Goal: Task Accomplishment & Management: Use online tool/utility

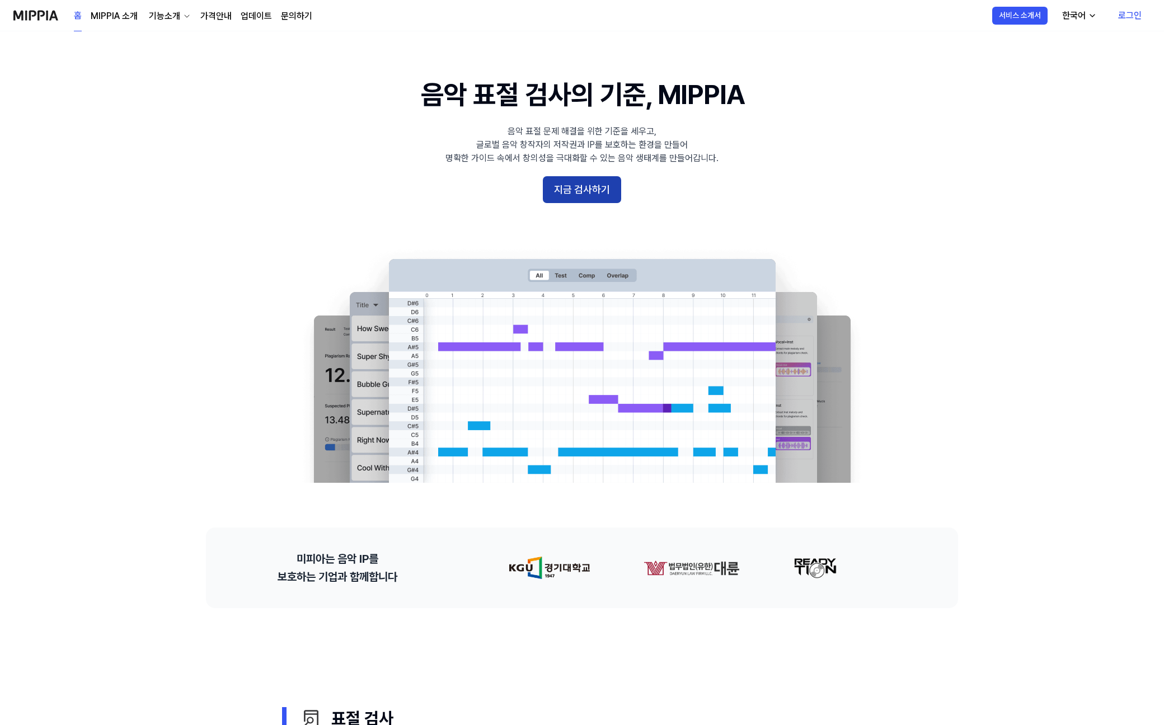
click at [587, 187] on button "지금 검사하기" at bounding box center [582, 189] width 78 height 27
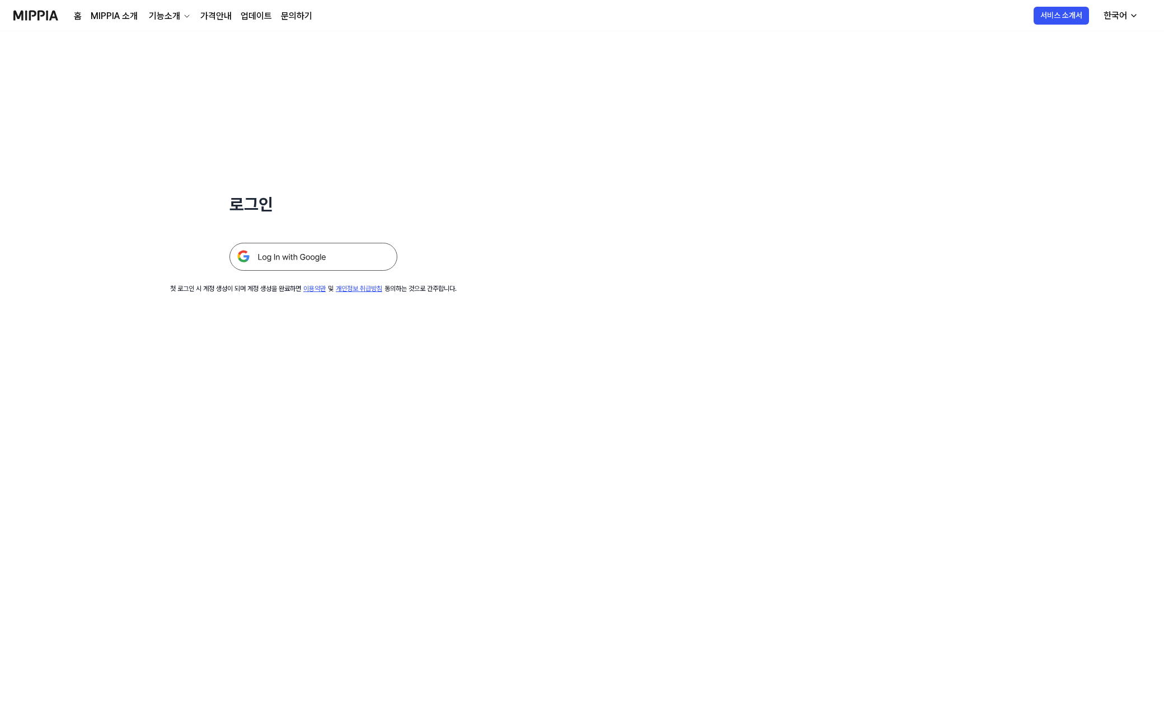
click at [347, 259] on img at bounding box center [313, 257] width 168 height 28
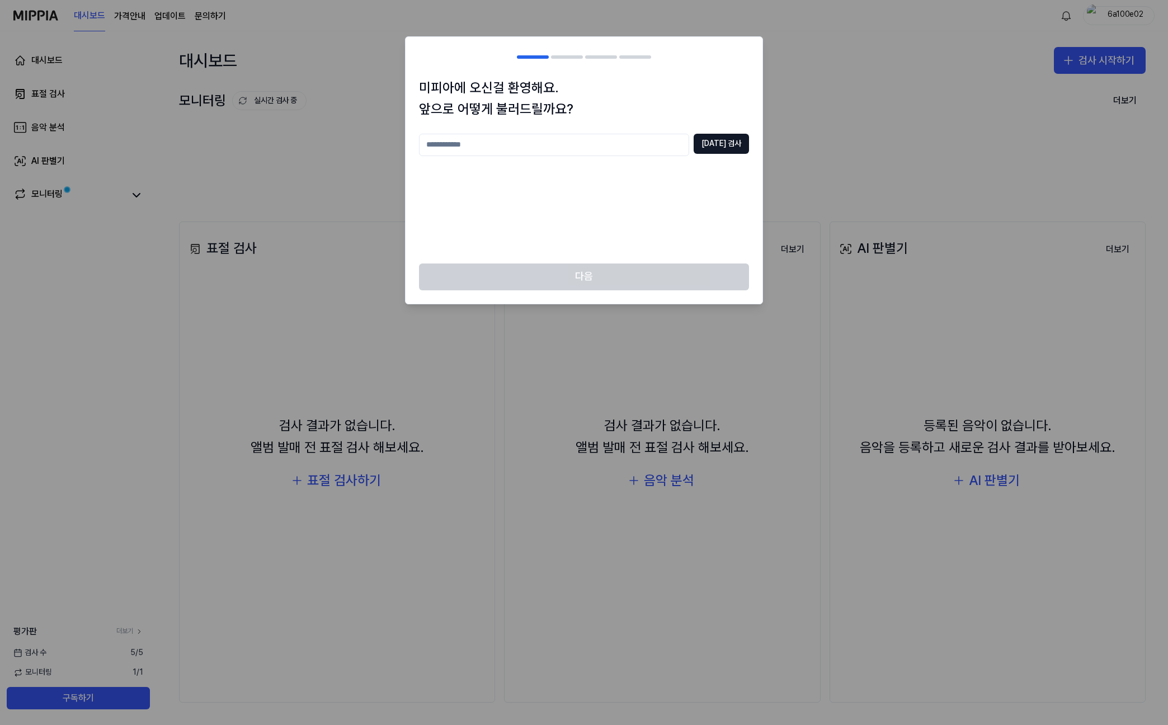
click at [571, 150] on input "text" at bounding box center [554, 145] width 270 height 22
type input "*"
type input "***"
click at [725, 149] on button "[DATE] 검사" at bounding box center [721, 144] width 55 height 20
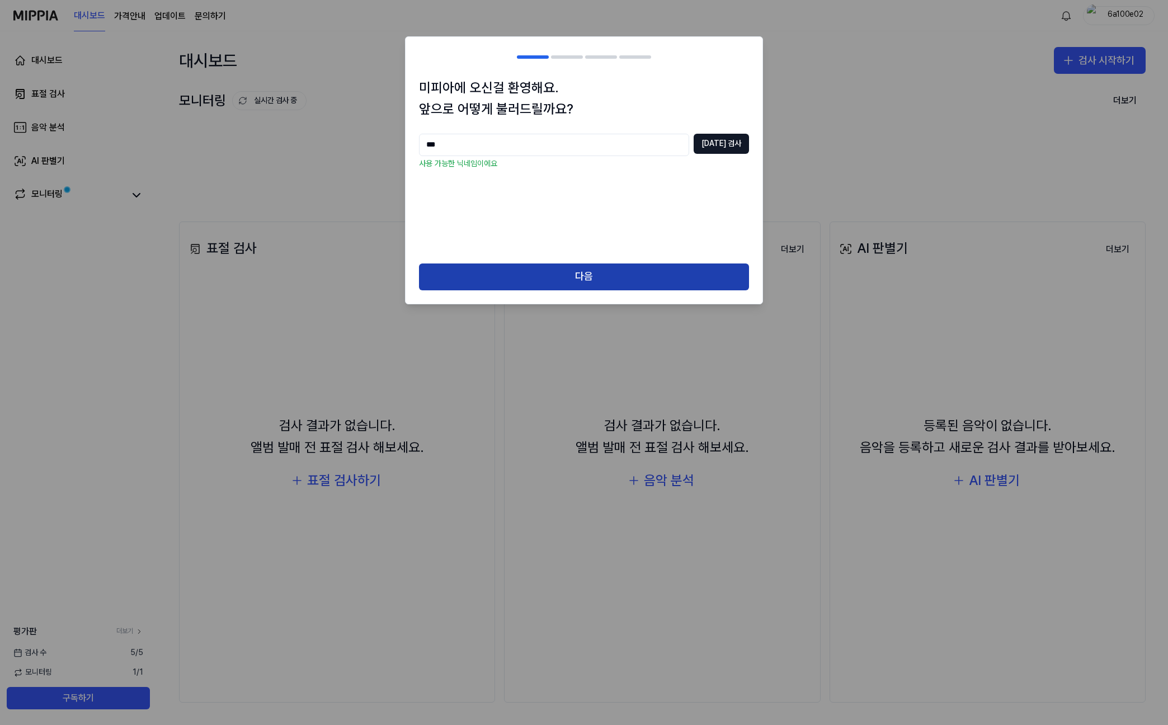
click at [619, 268] on button "다음" at bounding box center [584, 277] width 330 height 27
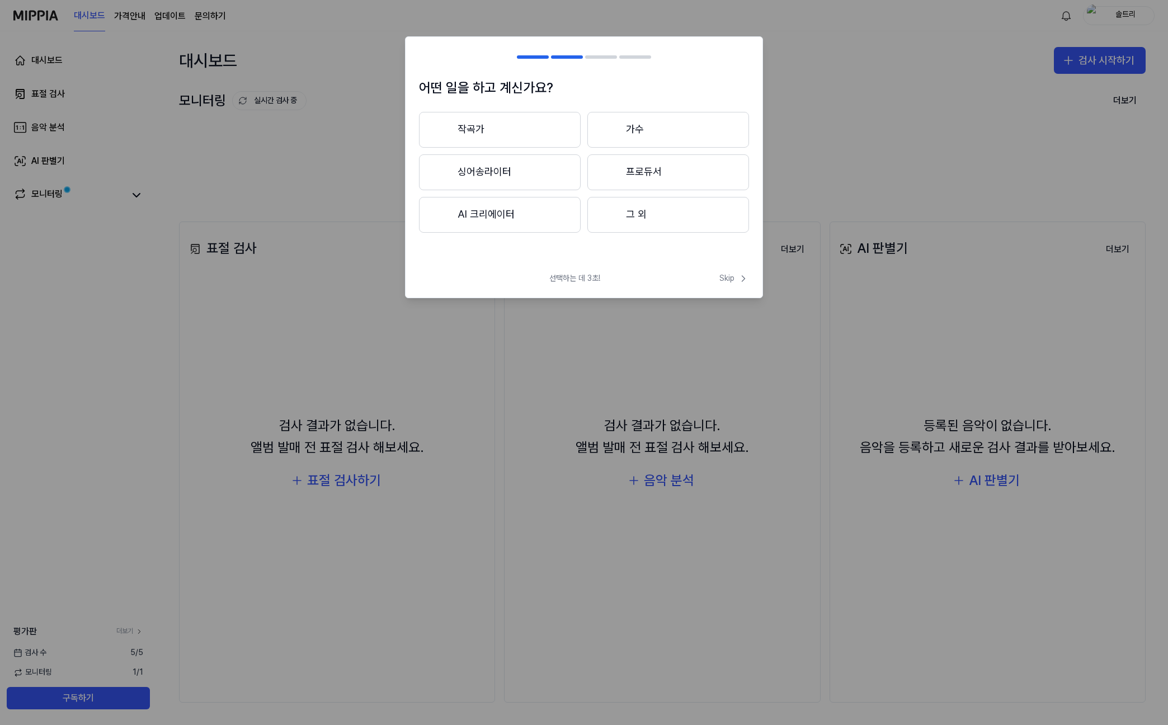
click at [651, 219] on button "그 외" at bounding box center [669, 215] width 162 height 36
click at [541, 111] on div "어떤 일을 하고 계신가요? 그 외 3년 이하 3년 이상" at bounding box center [584, 170] width 357 height 187
click at [527, 133] on button "그 외" at bounding box center [500, 130] width 162 height 36
click at [748, 276] on icon at bounding box center [743, 278] width 11 height 11
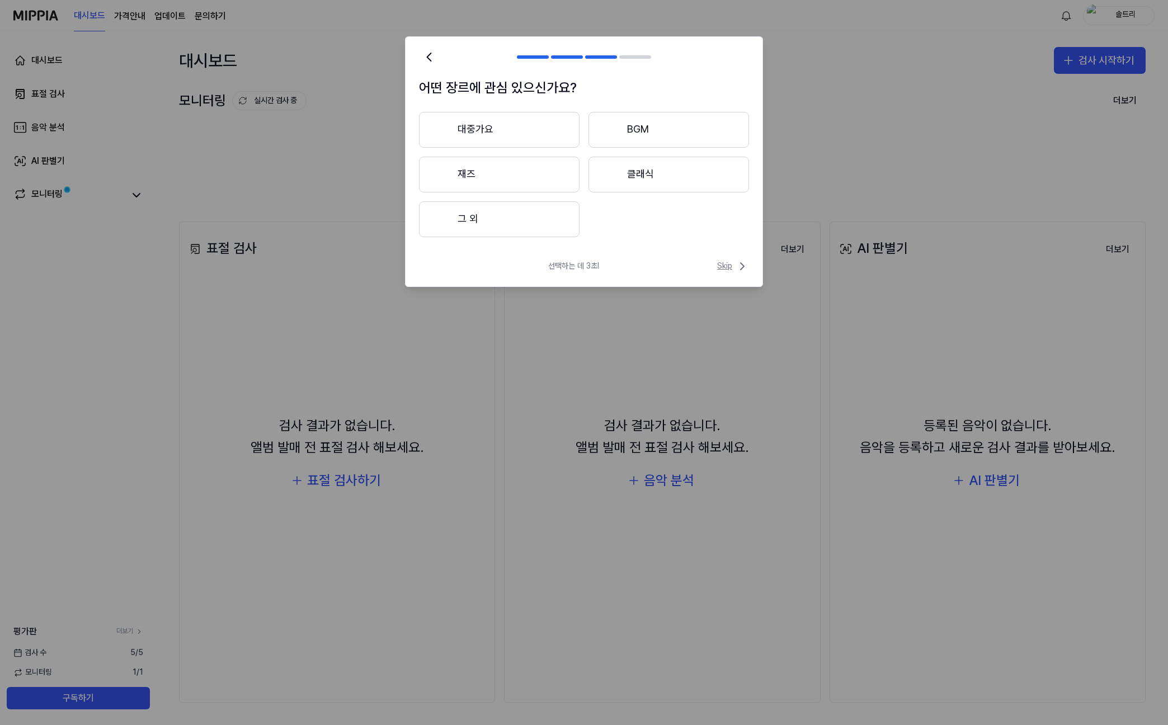
click at [736, 269] on icon at bounding box center [742, 266] width 13 height 13
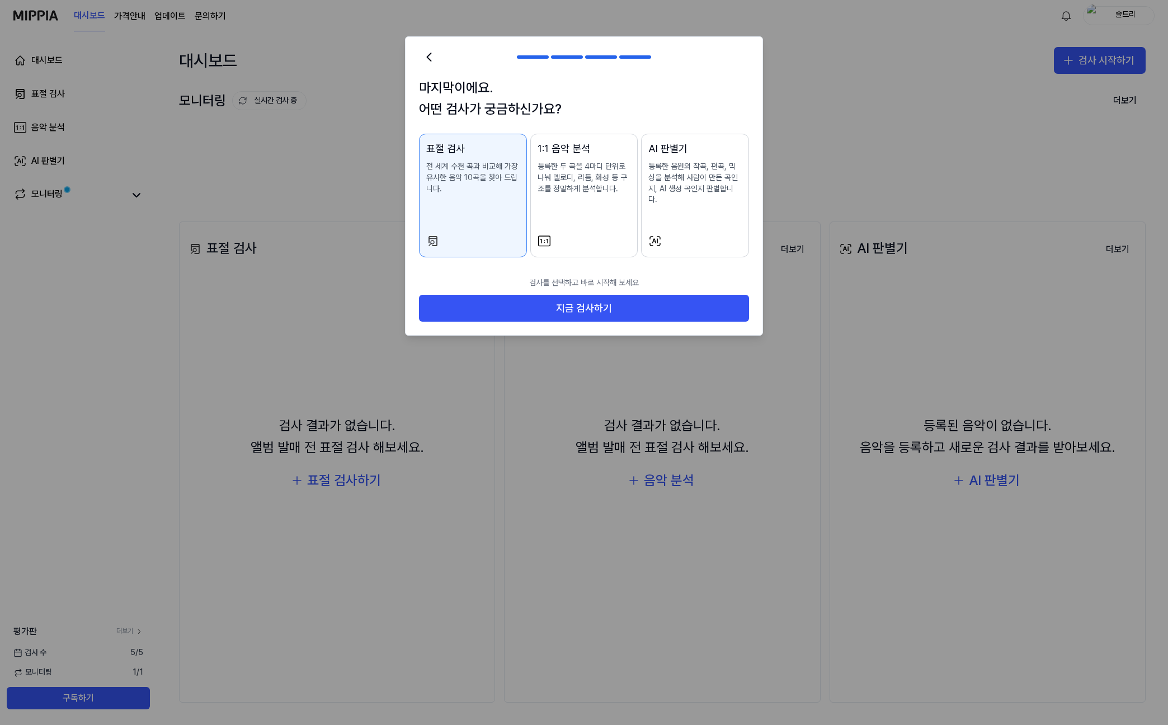
click at [741, 170] on p "등록한 음원의 작곡, 편곡, 믹싱을 분석해 사람이 만든 곡인지, AI 생성 곡인지 판별합니다." at bounding box center [695, 183] width 93 height 44
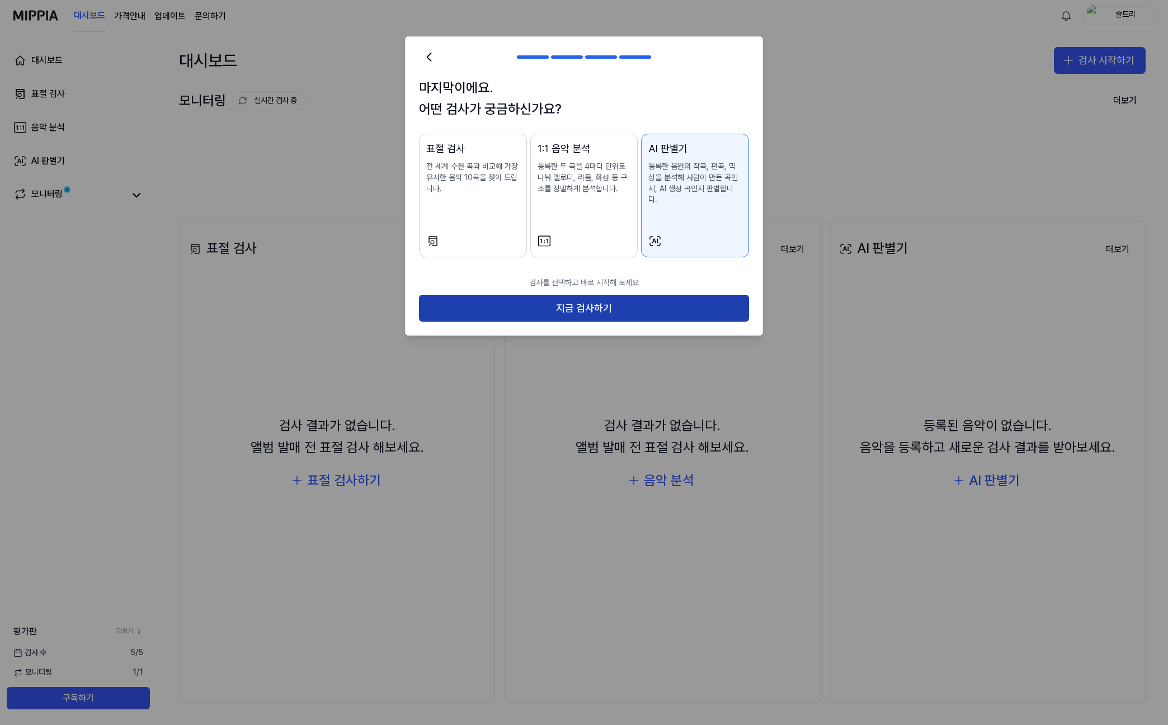
click at [688, 295] on button "지금 검사하기" at bounding box center [584, 308] width 330 height 27
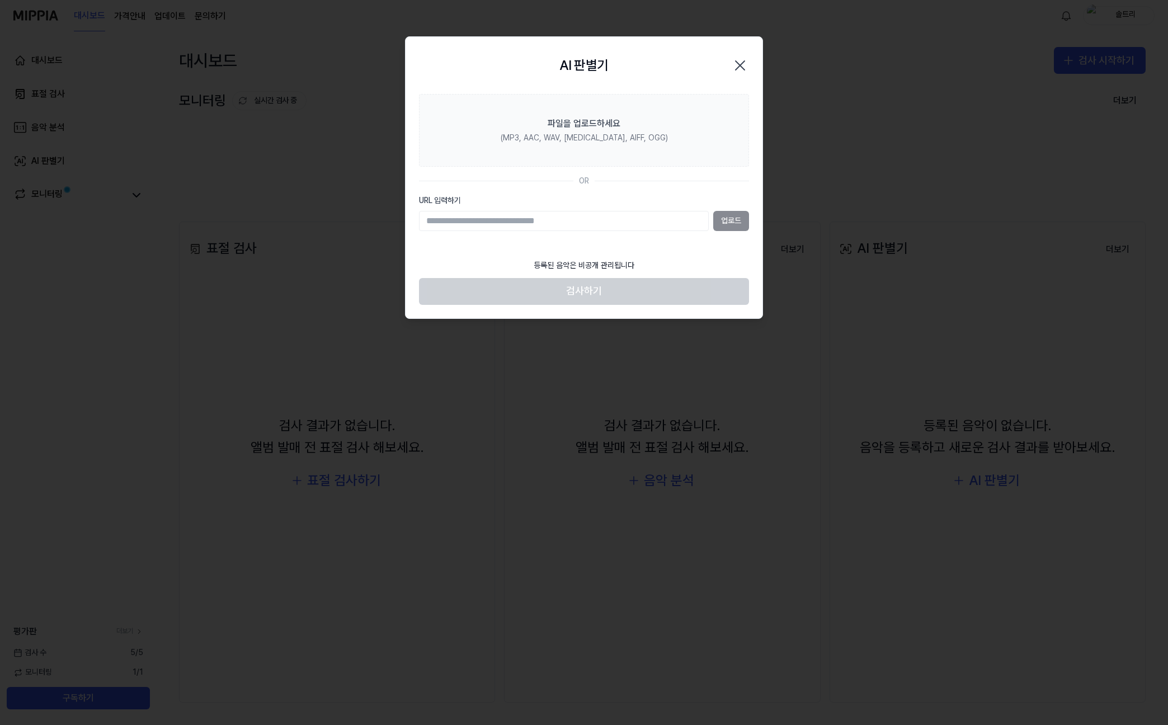
click at [557, 224] on input "URL 입력하기" at bounding box center [564, 221] width 290 height 20
paste input "**********"
type input "**********"
click at [741, 225] on button "업로드" at bounding box center [731, 221] width 36 height 20
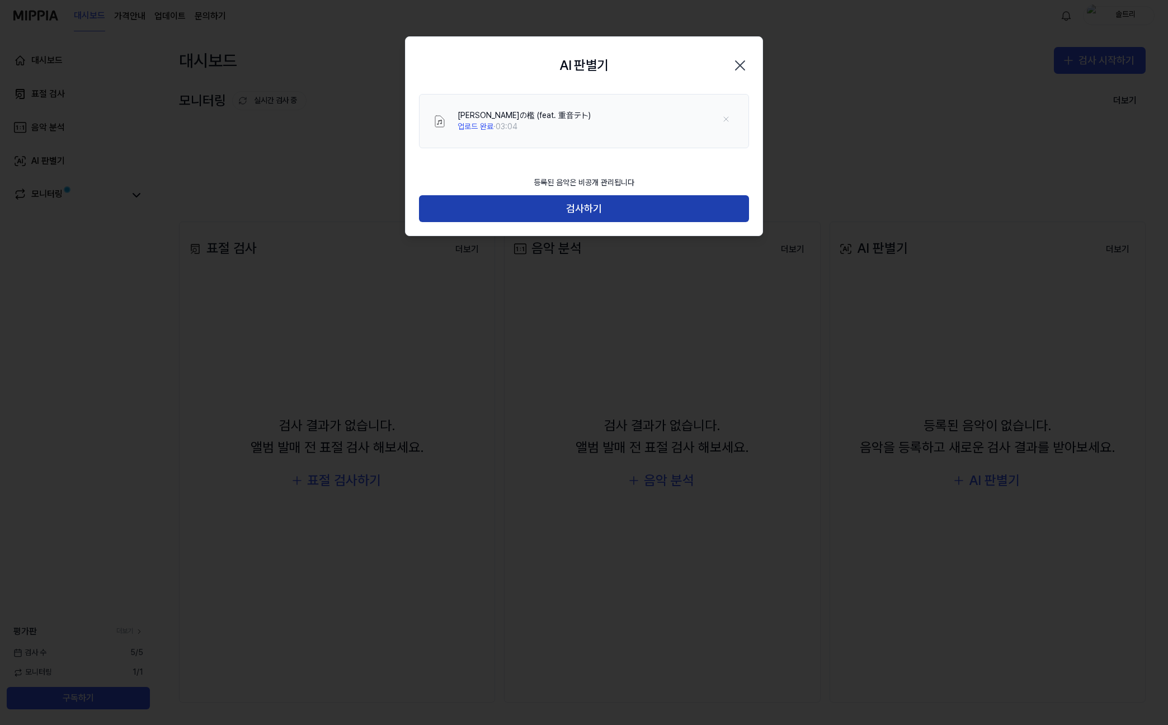
click at [630, 206] on button "검사하기" at bounding box center [584, 208] width 330 height 27
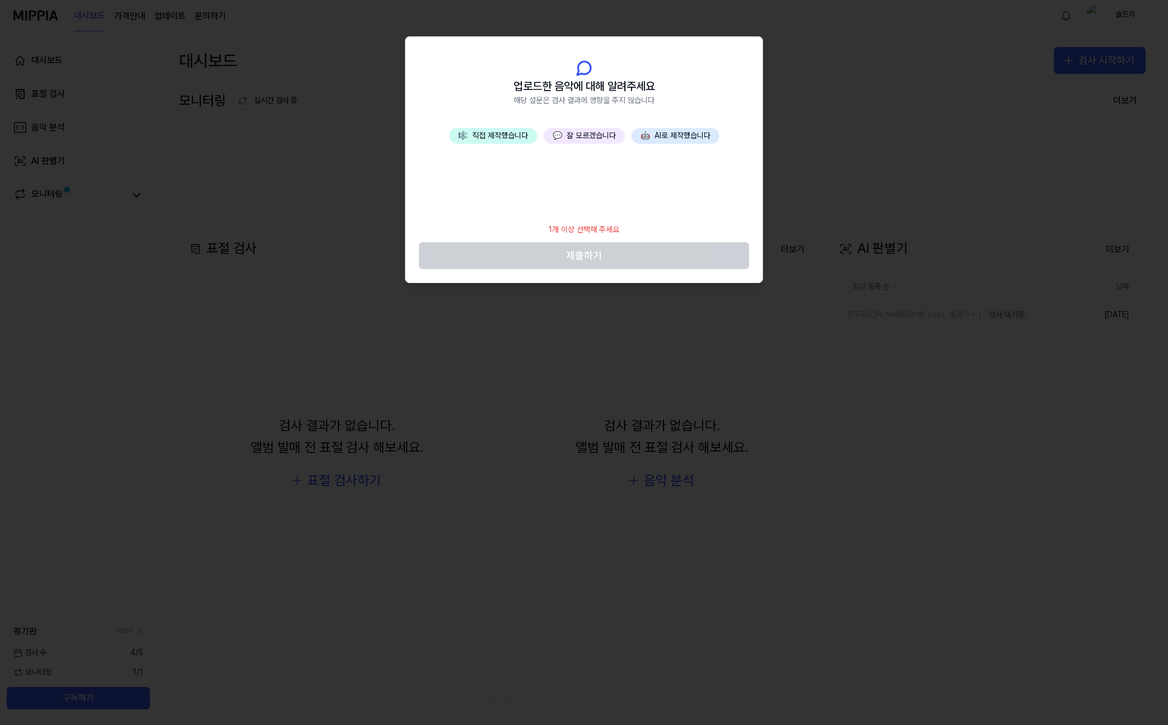
click at [615, 139] on button "💬 잘 모르겠습니다" at bounding box center [584, 136] width 81 height 16
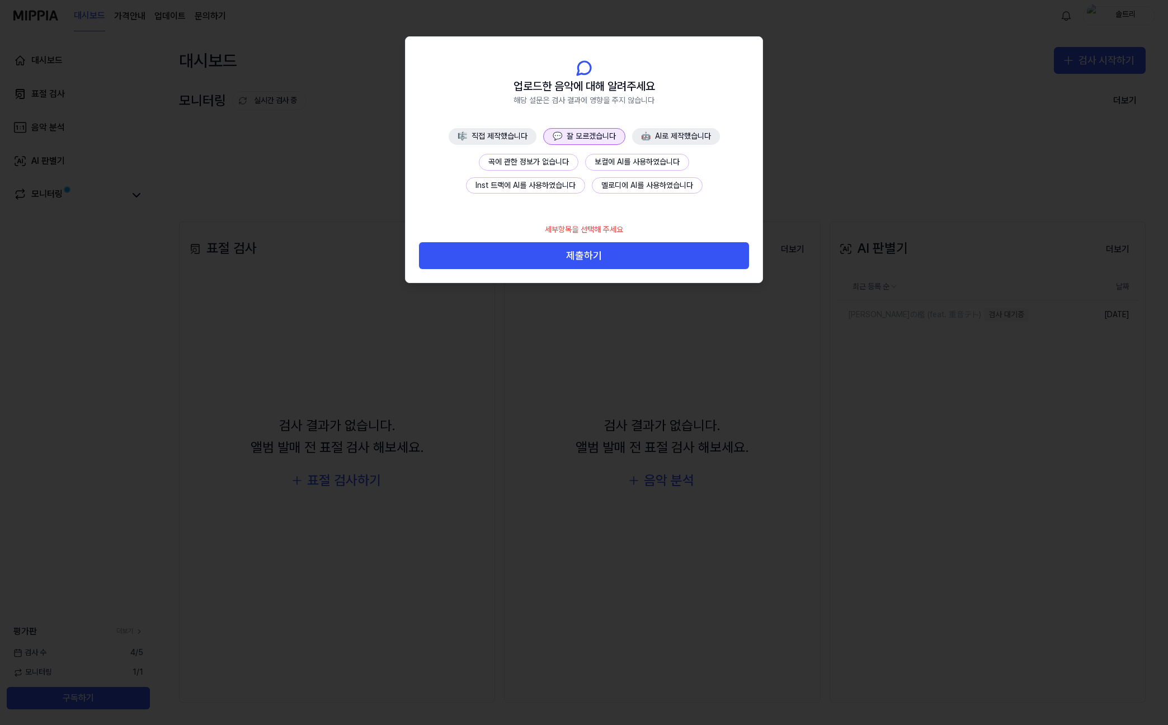
click at [553, 162] on button "곡에 관한 정보가 없습니다" at bounding box center [529, 162] width 100 height 17
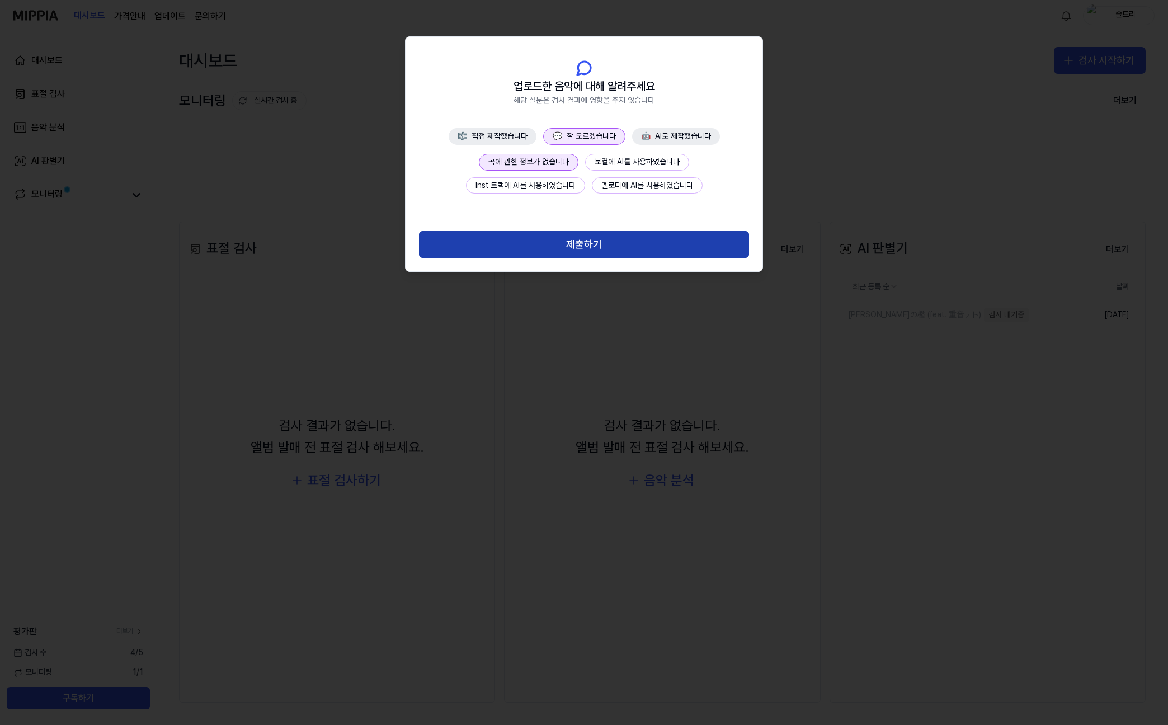
click at [626, 245] on button "제출하기" at bounding box center [584, 244] width 330 height 27
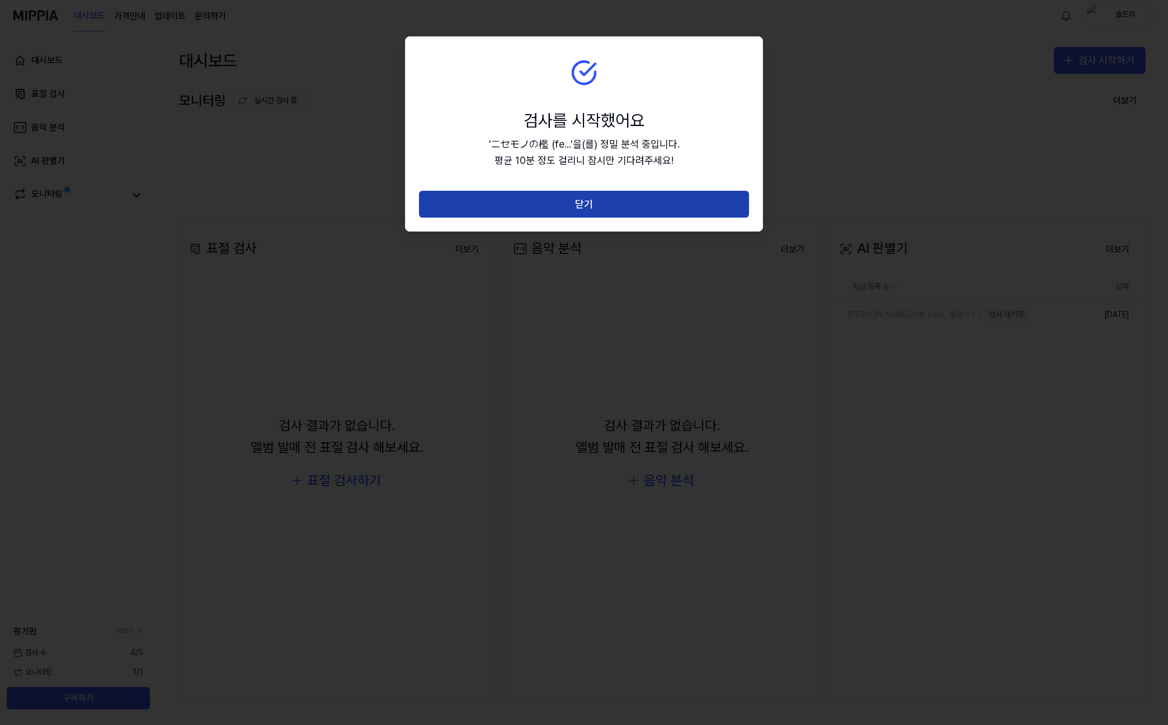
click at [580, 197] on button "닫기" at bounding box center [584, 204] width 330 height 27
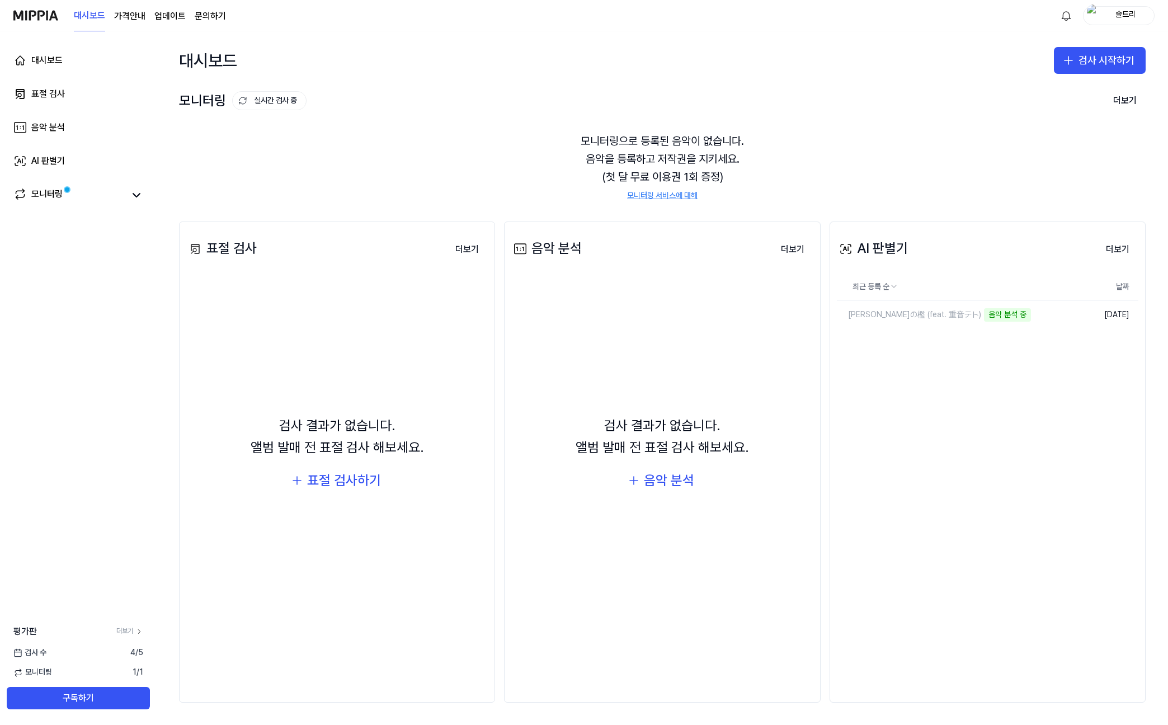
click at [757, 230] on div "음악 분석 더보기 음악 분석 검사 결과가 없습니다. 앨범 발매 전 표절 검사 해보세요. 음악 분석 더보기" at bounding box center [662, 462] width 316 height 481
click at [900, 307] on link "[PERSON_NAME]の檻 (feat. 重音テト) 음악 분석 중" at bounding box center [934, 314] width 194 height 29
click at [894, 317] on div "[PERSON_NAME]の檻 (feat. 重音テト)" at bounding box center [909, 314] width 144 height 11
click at [887, 313] on div "[PERSON_NAME]の檻 (feat. 重音テト)" at bounding box center [909, 314] width 144 height 11
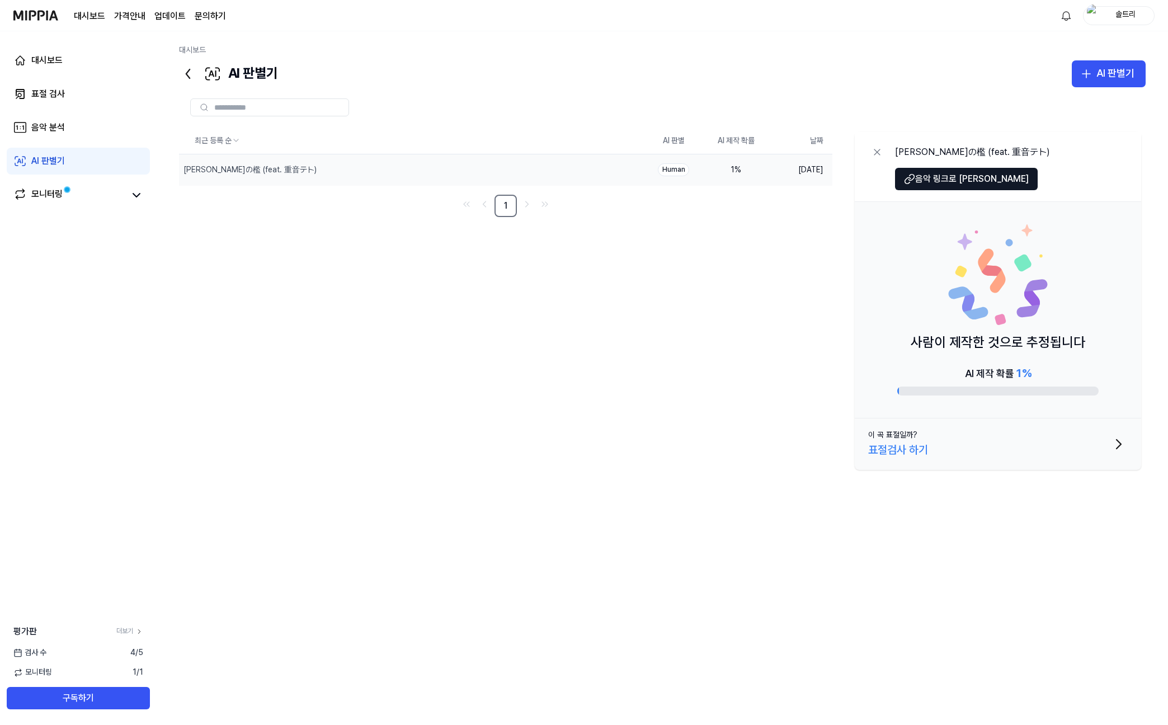
click at [686, 179] on td "Human" at bounding box center [673, 169] width 63 height 31
click at [1016, 451] on button "이 곡 표절일까? 표절검사 하기" at bounding box center [998, 444] width 287 height 51
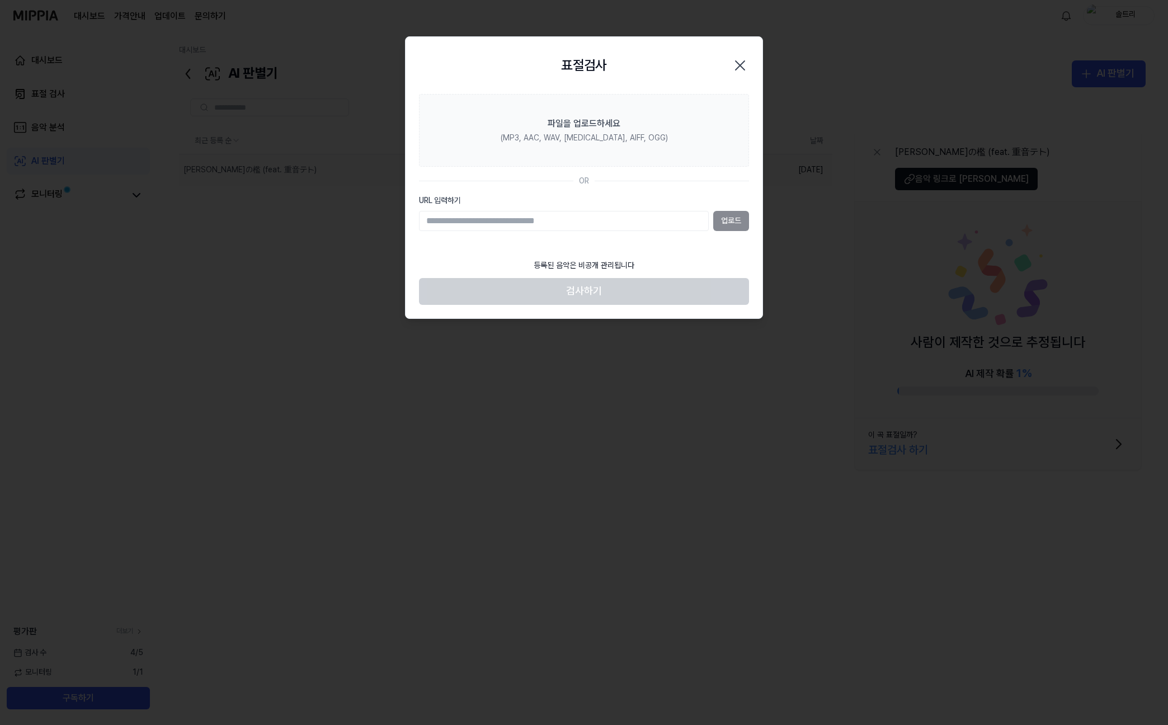
click at [736, 58] on icon "button" at bounding box center [740, 66] width 18 height 18
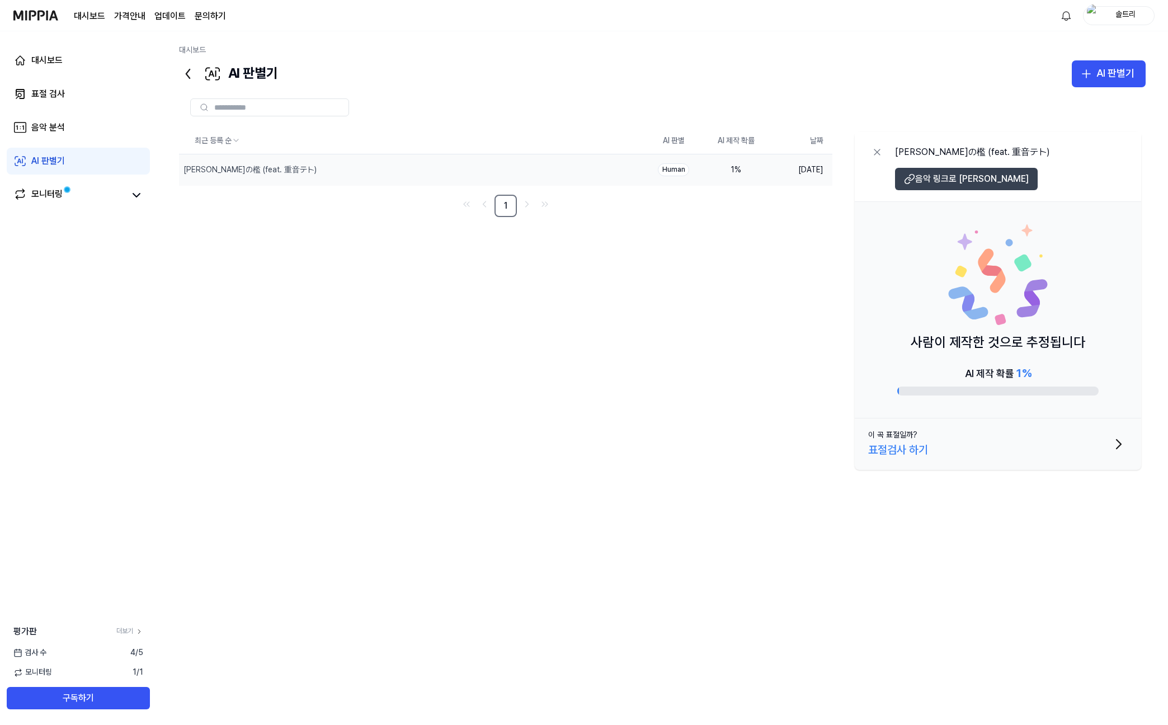
click at [945, 179] on span "음악 링크로 [PERSON_NAME]" at bounding box center [972, 178] width 114 height 13
click at [1086, 77] on icon "button" at bounding box center [1086, 73] width 13 height 13
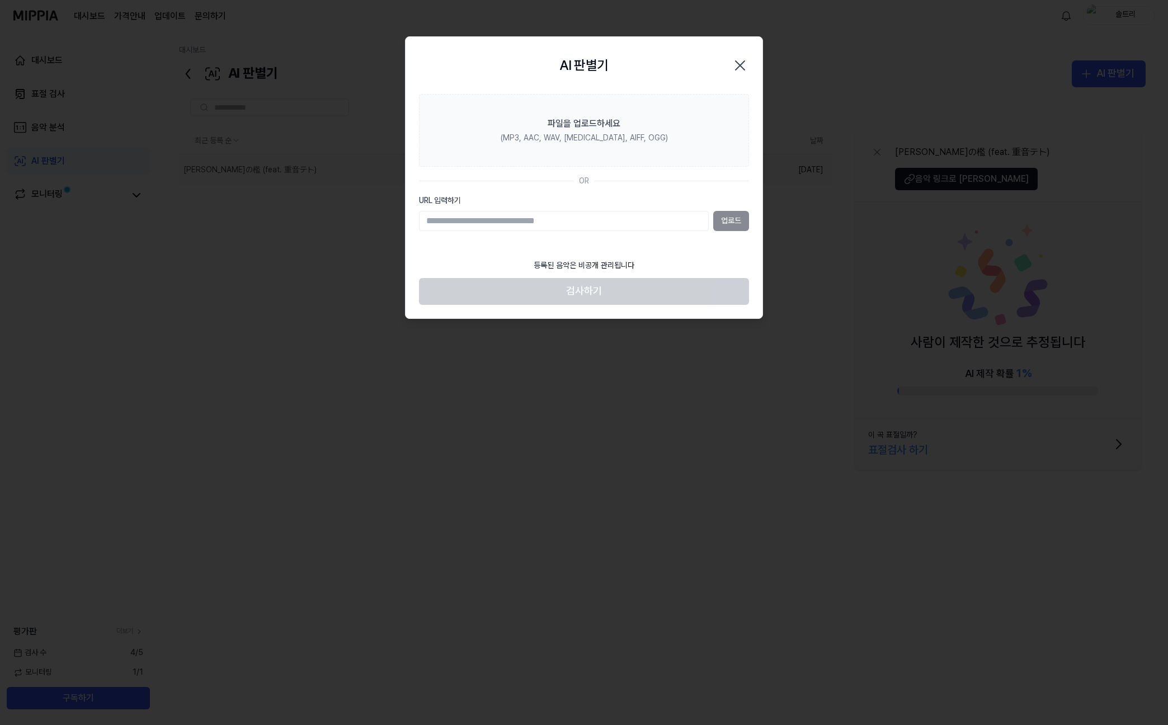
click at [612, 229] on input "URL 입력하기" at bounding box center [564, 221] width 290 height 20
type input "**********"
click at [739, 223] on button "업로드" at bounding box center [731, 221] width 36 height 20
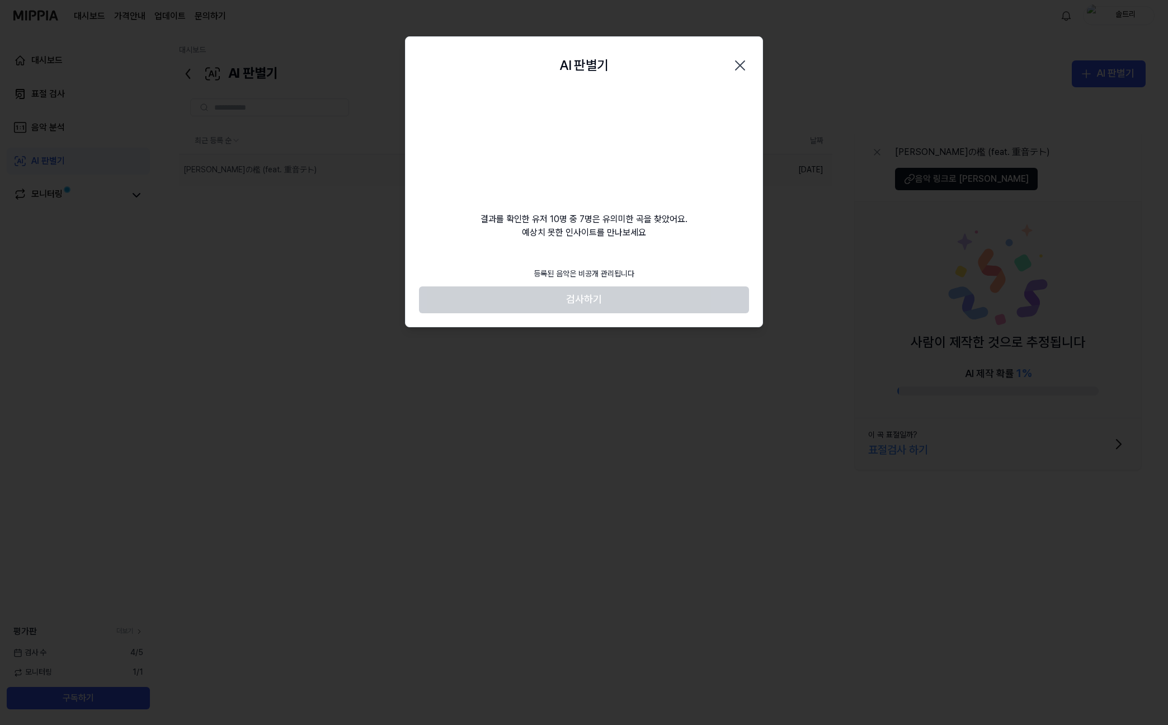
click at [684, 92] on div "AI 판별기 Close" at bounding box center [584, 65] width 357 height 57
click at [629, 219] on div "결과를 확인한 유저 10명 중 7명은 유의미한 곡을 찾았어요. 예상치 못한 인사이트를 만나보세요" at bounding box center [584, 166] width 357 height 145
click at [608, 260] on div "AI 판별기 Close 결과를 확인한 유저 10명 중 7명은 유의미한 곡을 찾았어요. 예상치 못한 인사이트를 만나보세요 등록된 음악은 비공개 …" at bounding box center [584, 181] width 358 height 291
click at [607, 272] on div "등록된 음악은 비공개 관리됩니다" at bounding box center [584, 274] width 114 height 25
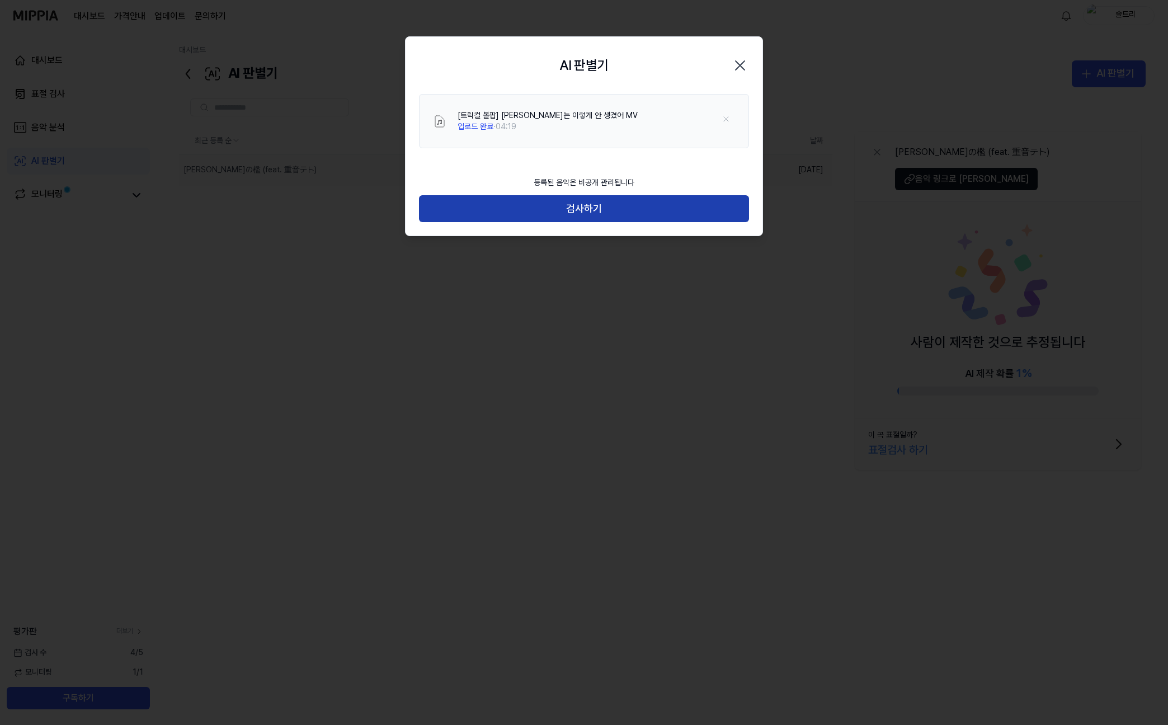
click at [568, 205] on button "검사하기" at bounding box center [584, 208] width 330 height 27
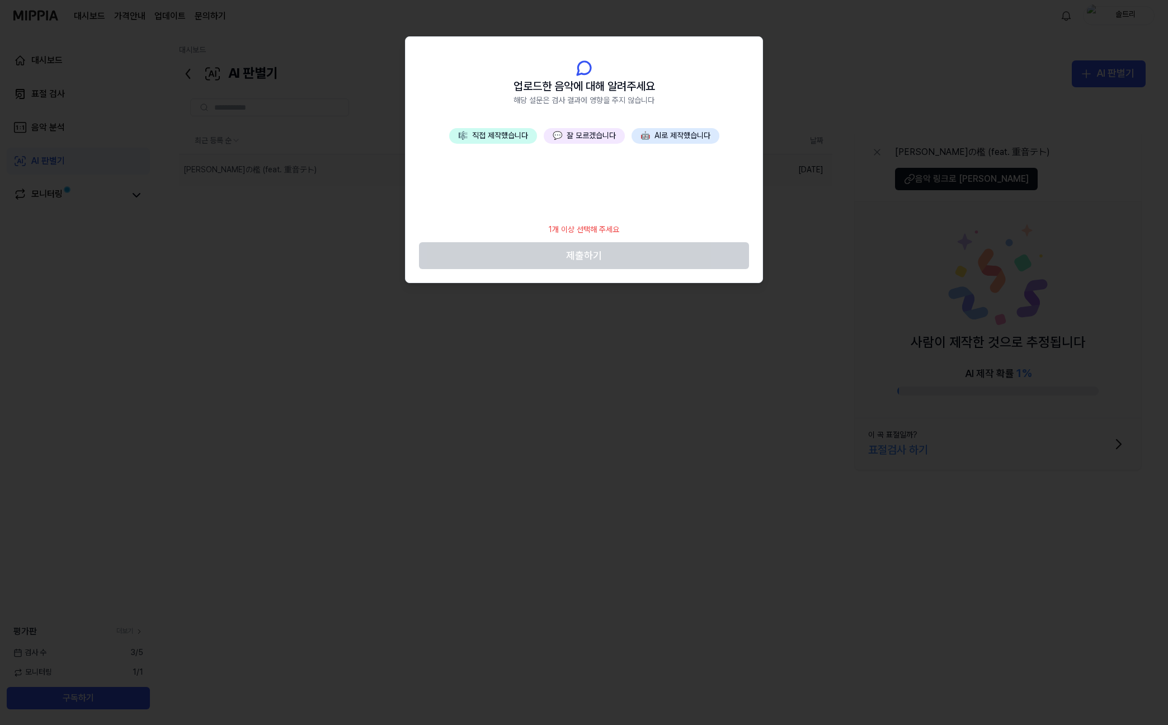
click at [595, 138] on button "💬 잘 모르겠습니다" at bounding box center [584, 136] width 81 height 16
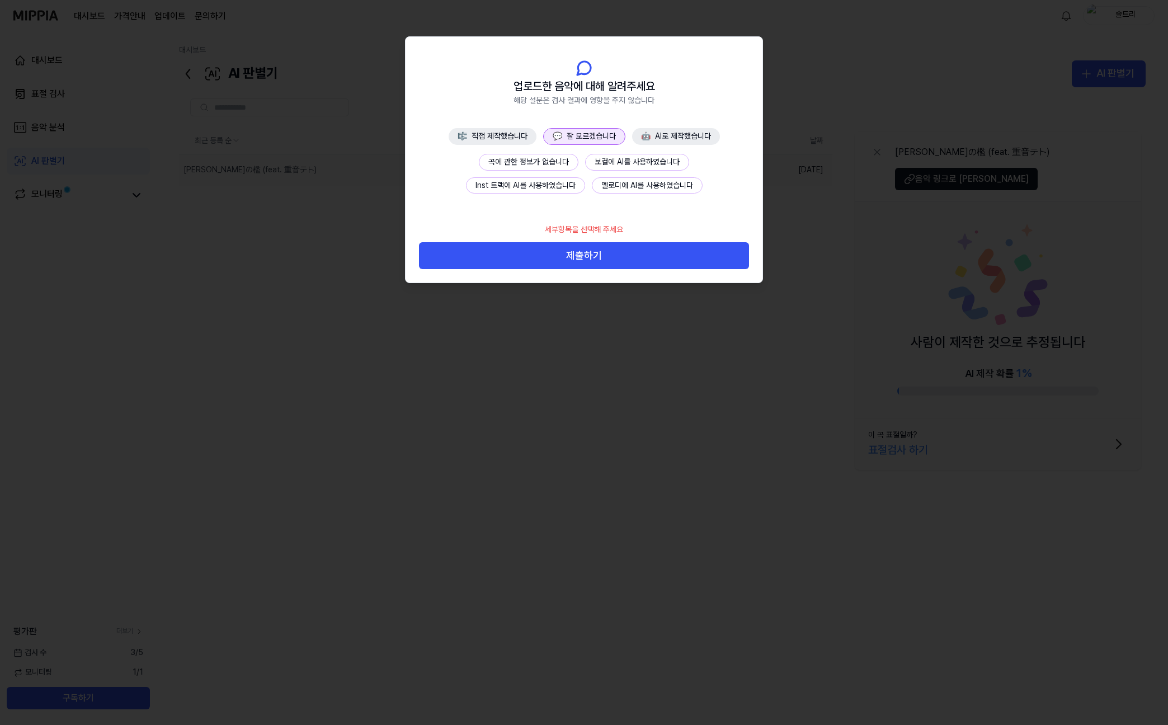
click at [551, 167] on button "곡에 관한 정보가 없습니다" at bounding box center [529, 162] width 100 height 17
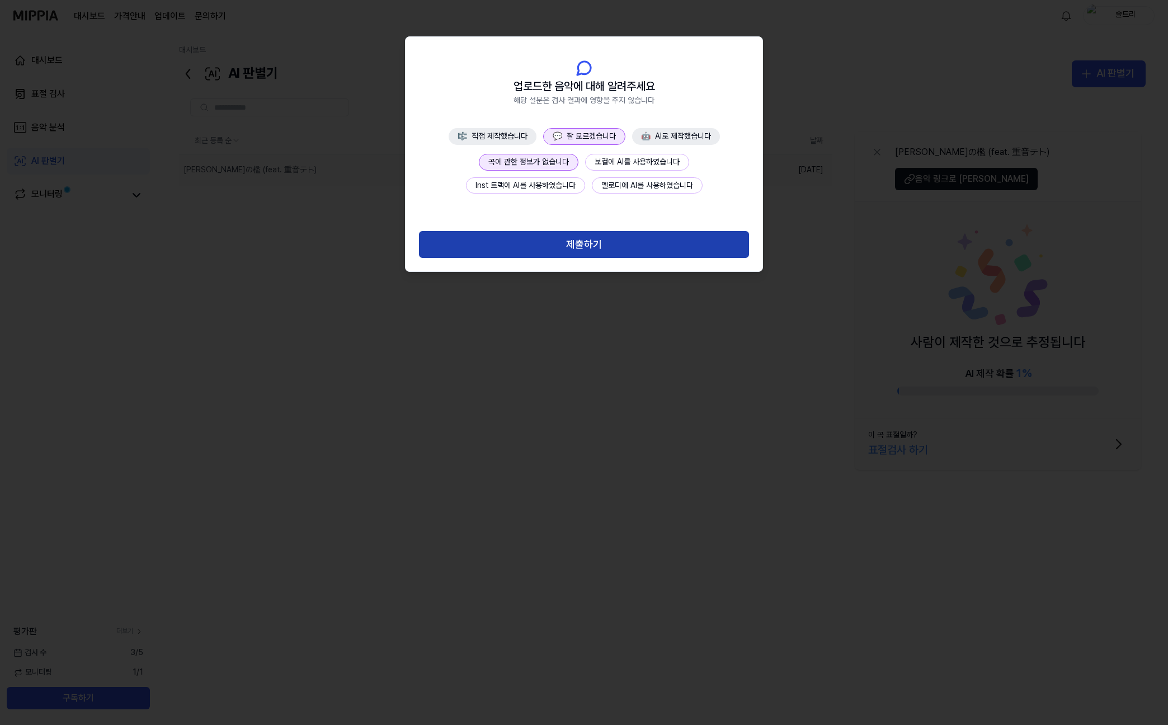
click at [589, 247] on button "제출하기" at bounding box center [584, 244] width 330 height 27
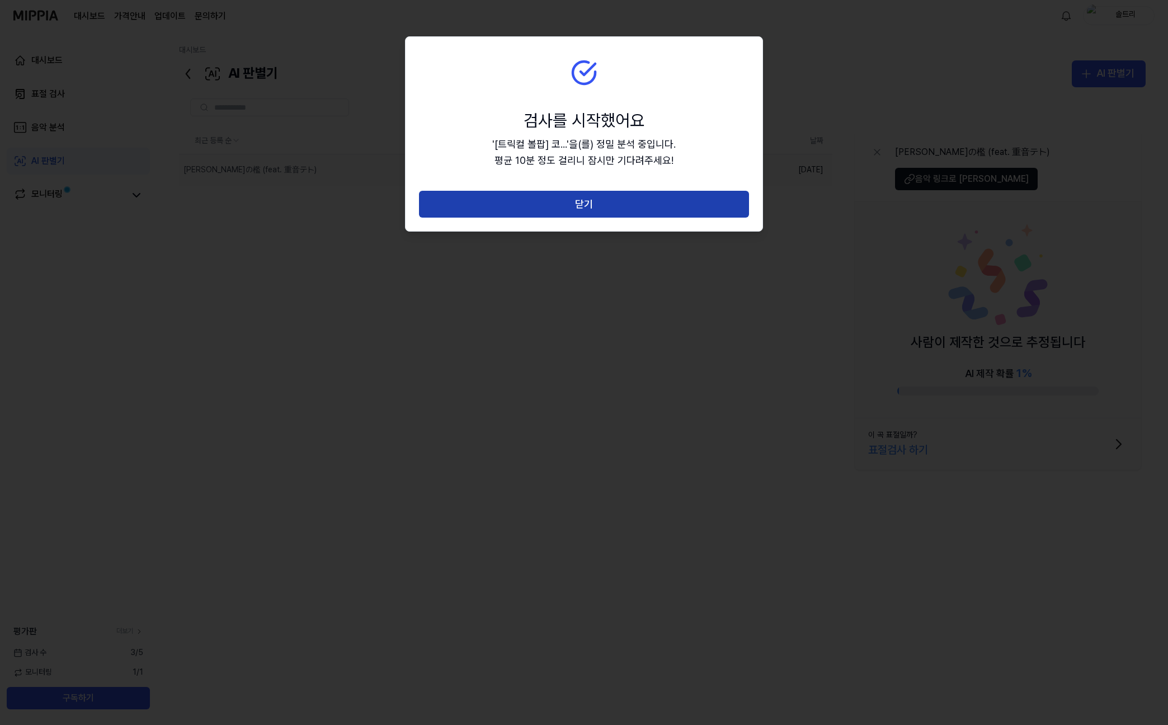
click at [664, 208] on button "닫기" at bounding box center [584, 204] width 330 height 27
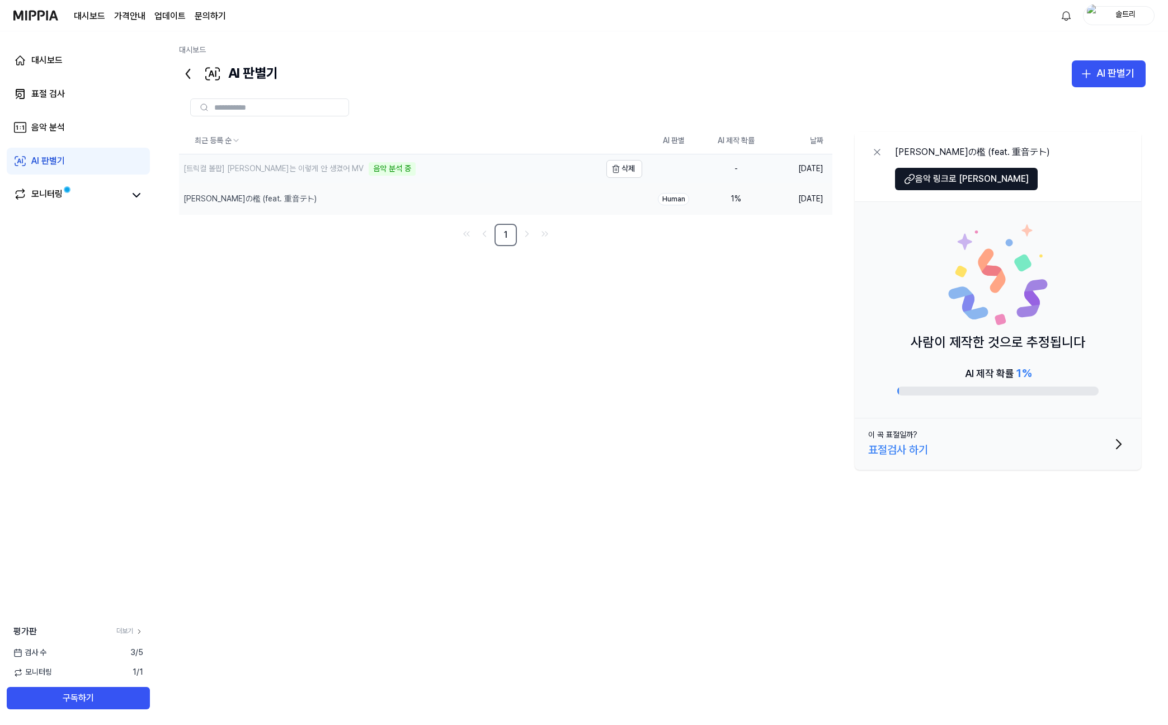
click at [286, 168] on div "[트릭컬 볼팝] [PERSON_NAME]는 이렇게 안 생겼어 MV" at bounding box center [274, 168] width 180 height 11
click at [284, 173] on div "[트릭컬 볼팝] [PERSON_NAME]는 이렇게 안 생겼어 MV" at bounding box center [274, 168] width 180 height 11
click at [515, 173] on div "[트릭컬 볼팝] [PERSON_NAME]는 이렇게 안 생겼어 MV" at bounding box center [390, 169] width 422 height 31
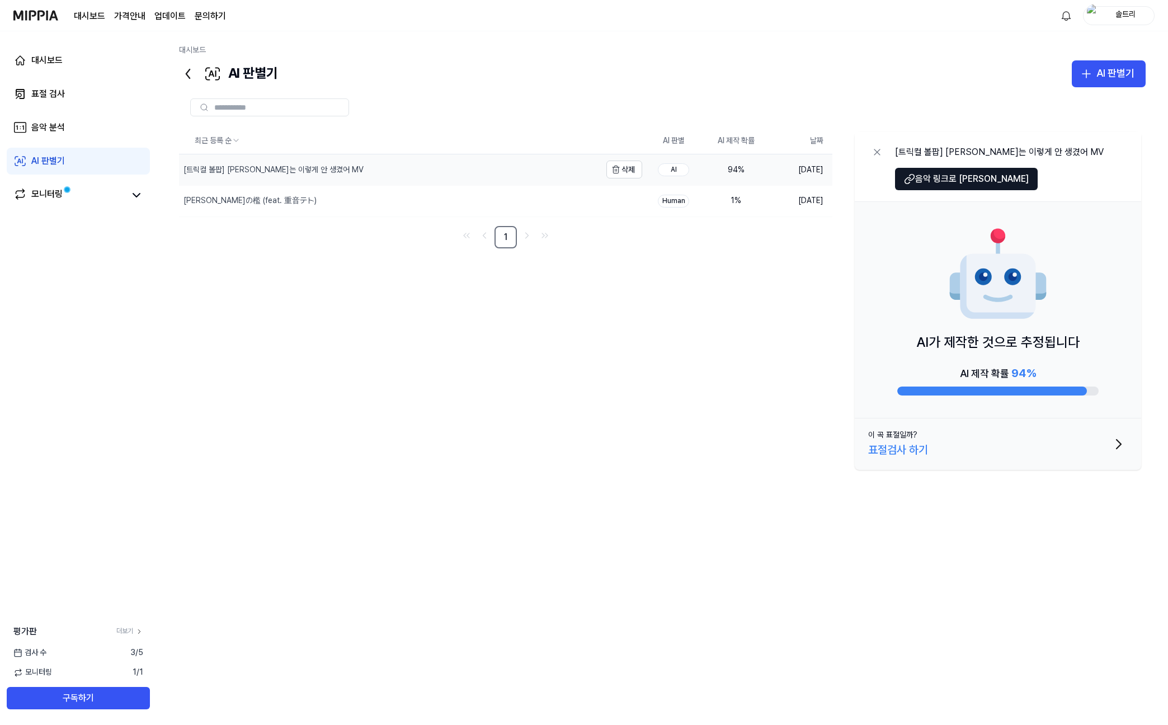
click at [461, 176] on div "[트릭컬 볼팝] [PERSON_NAME]는 이렇게 안 생겼어 MV" at bounding box center [390, 169] width 422 height 31
click at [1090, 77] on icon "button" at bounding box center [1086, 73] width 13 height 13
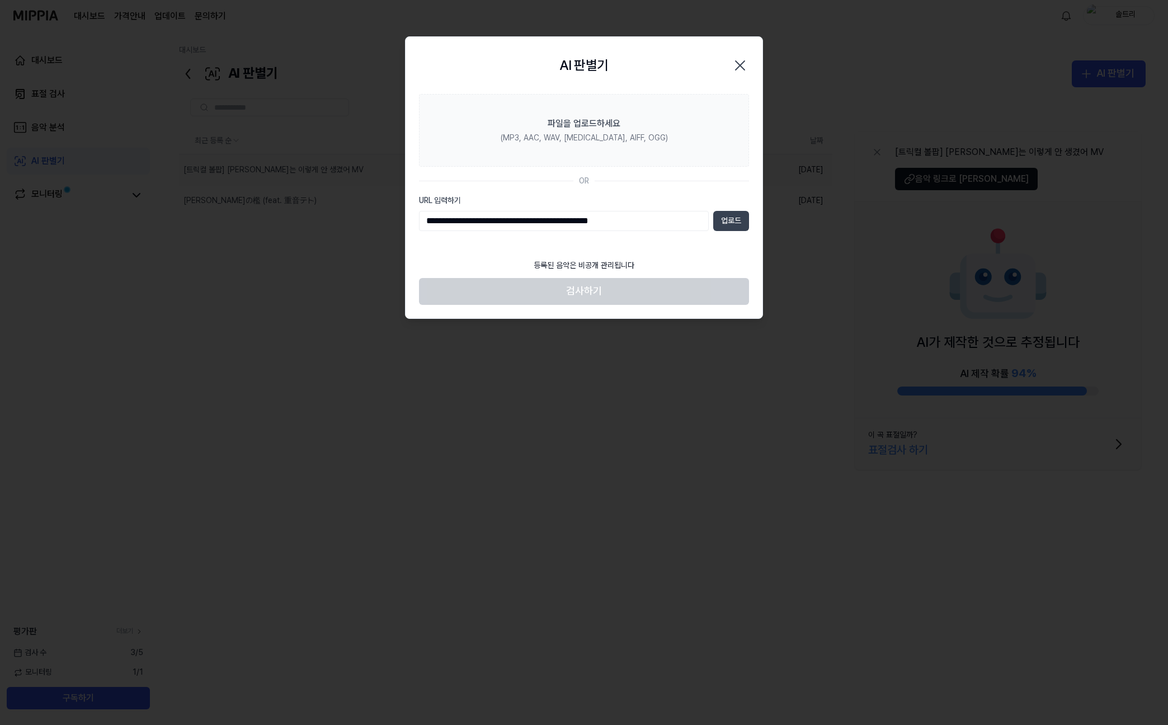
type input "**********"
click at [725, 212] on button "업로드" at bounding box center [731, 221] width 36 height 20
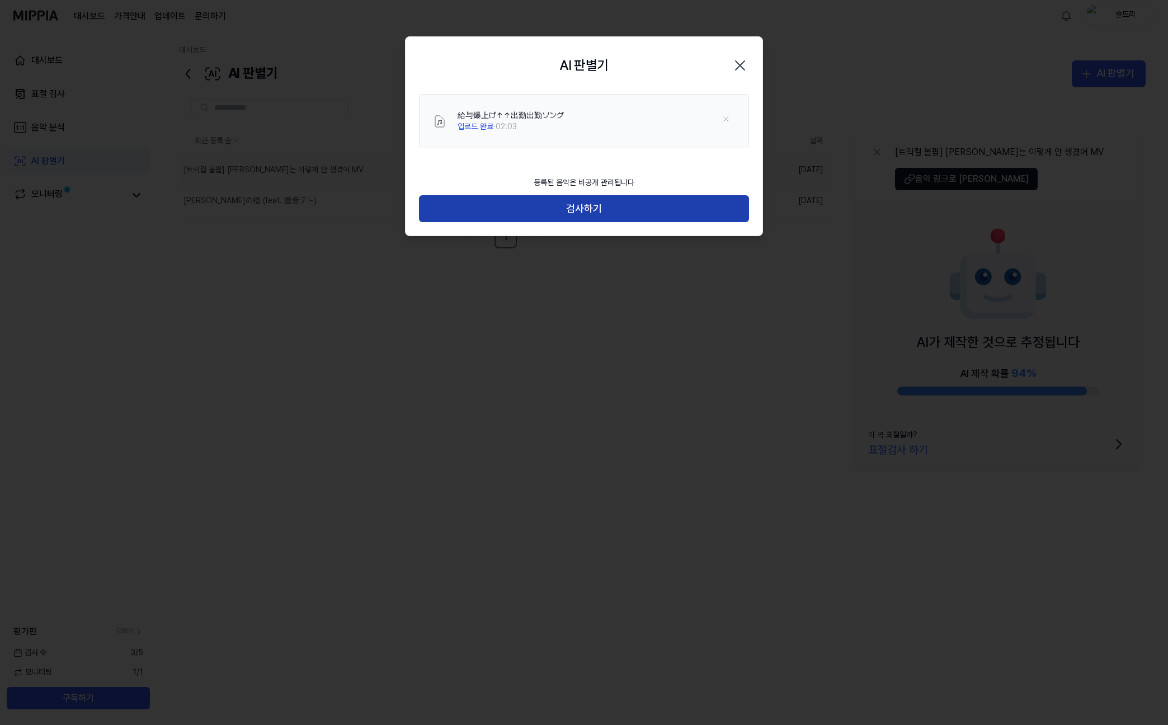
click at [491, 201] on button "검사하기" at bounding box center [584, 208] width 330 height 27
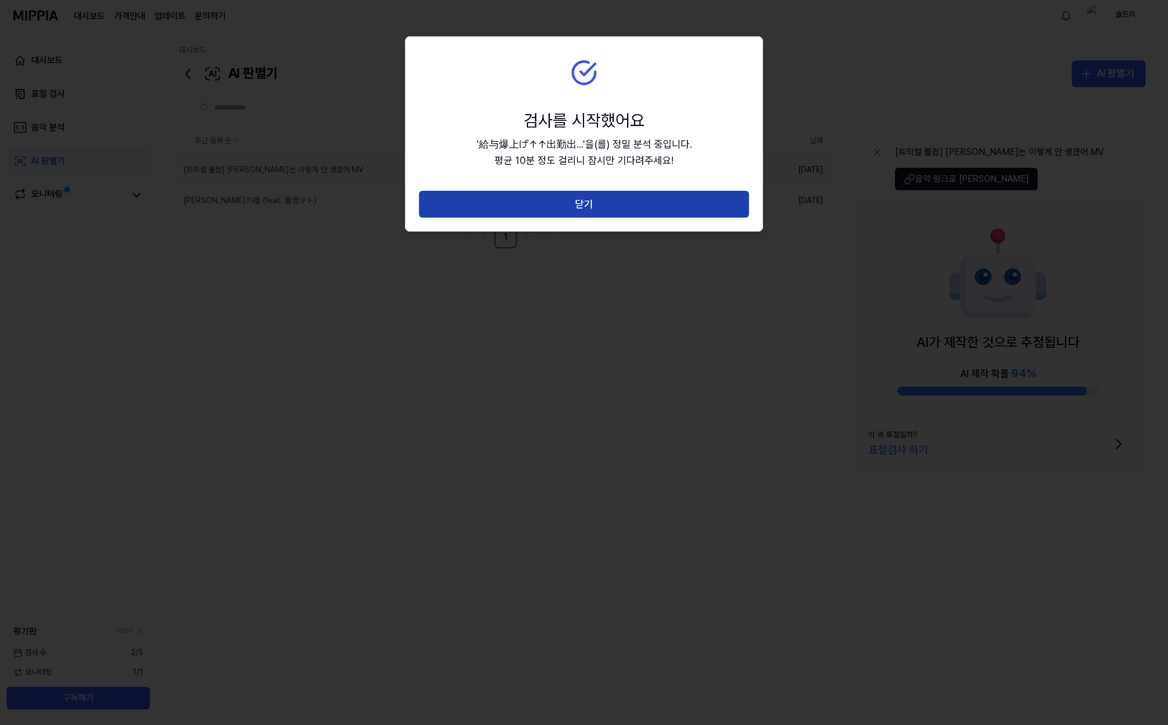
click at [475, 201] on button "닫기" at bounding box center [584, 204] width 330 height 27
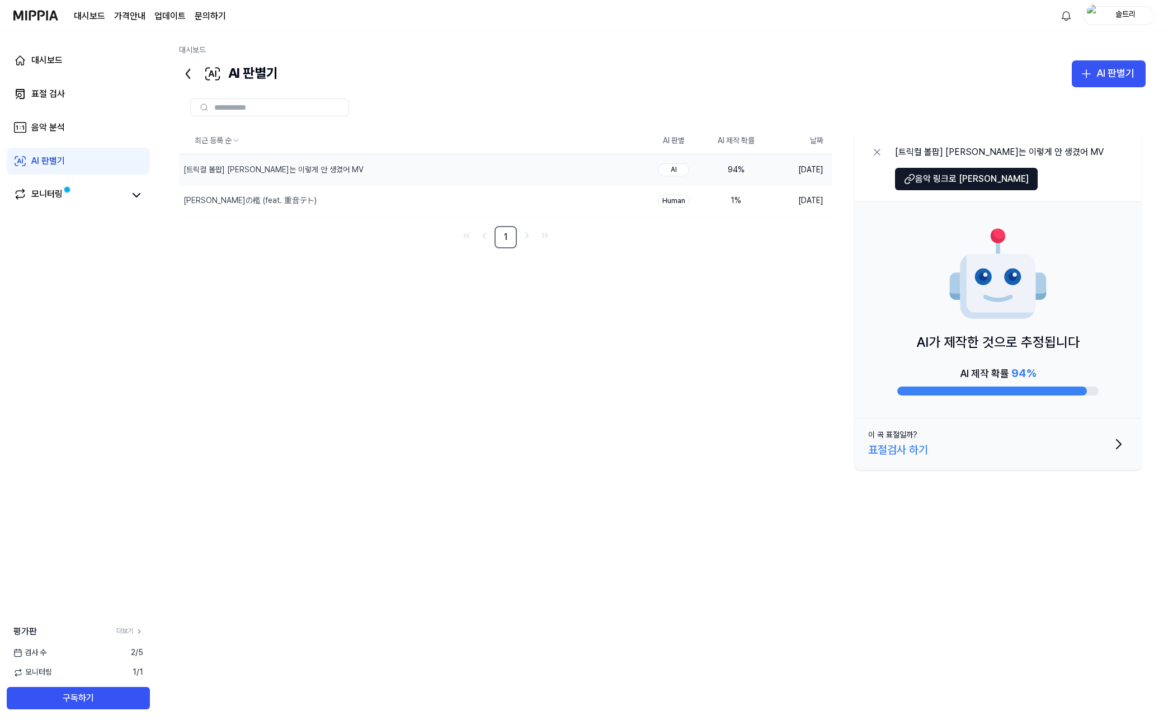
click at [334, 276] on div "최근 등록 순 AI 판별 AI 제작 확률 날짜 [트릭컬 볼팝] 코미는 이렇게 안 생겼어 MV 삭제 AI 94 % [DATE] [PERSON_N…" at bounding box center [662, 363] width 967 height 471
click at [121, 195] on link "모니터링" at bounding box center [69, 195] width 112 height 16
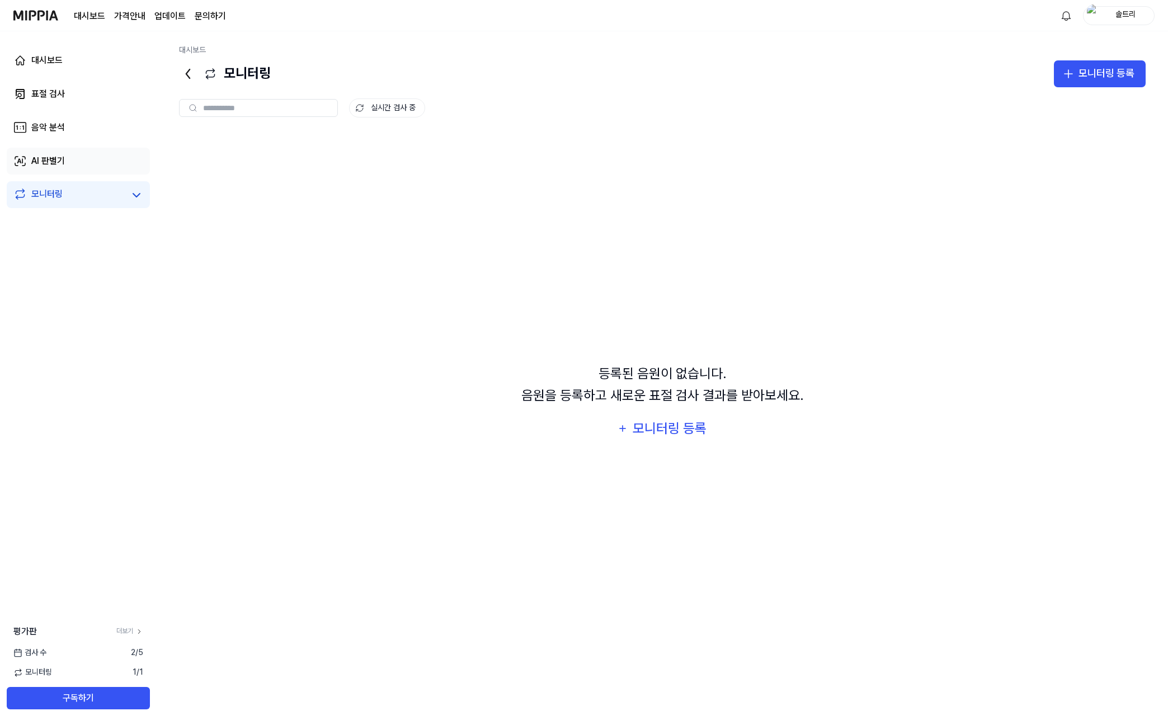
click at [90, 167] on link "AI 판별기" at bounding box center [78, 161] width 143 height 27
